Goal: Navigation & Orientation: Go to known website

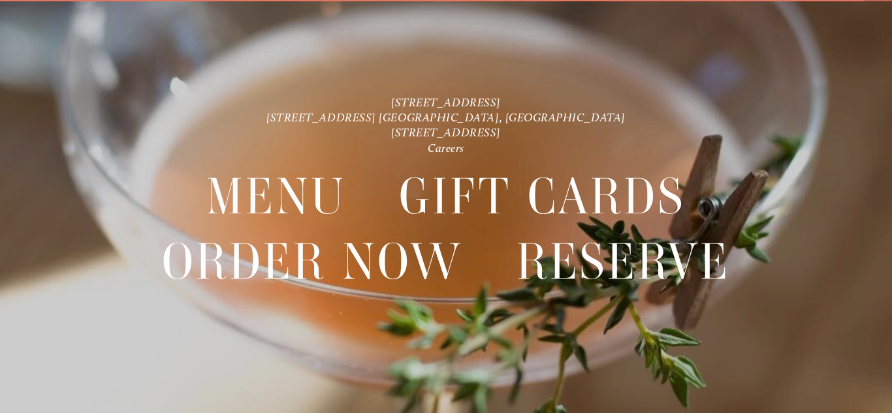
scroll to position [27, 0]
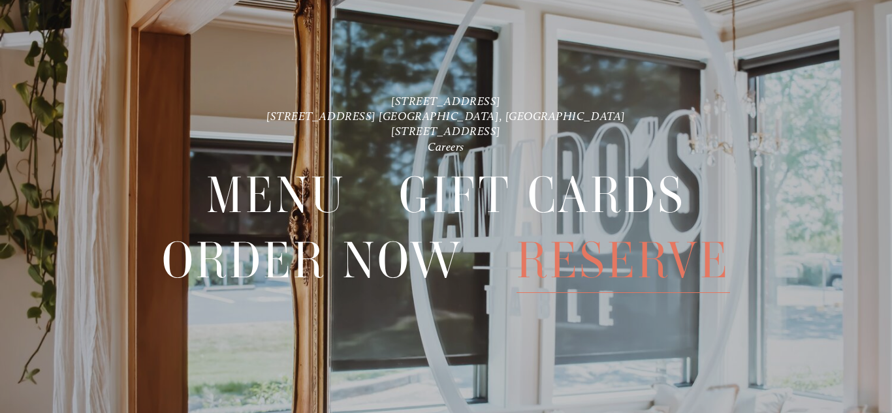
click at [551, 287] on span "Reserve" at bounding box center [624, 261] width 214 height 65
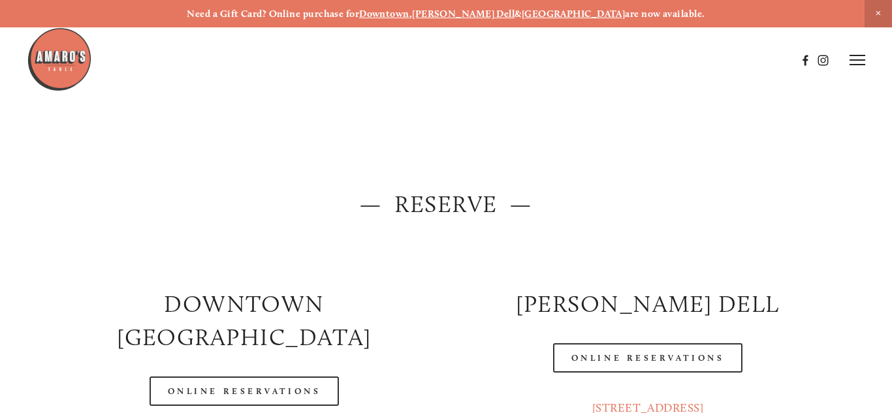
click at [551, 288] on h2 "[PERSON_NAME] DELL" at bounding box center [647, 304] width 381 height 33
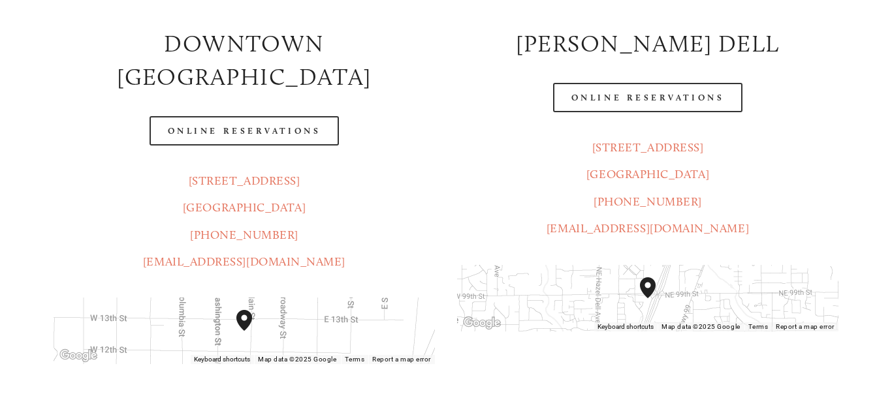
scroll to position [261, 0]
click at [648, 286] on img "Amaro's Table 816 Northeast 98th Circle Vancouver, WA, 98665, United States" at bounding box center [648, 287] width 16 height 21
